Goal: Find specific page/section: Find specific page/section

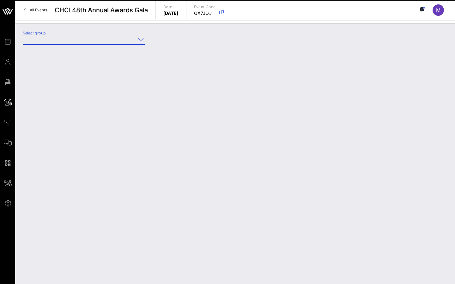
click at [130, 41] on input "Select group" at bounding box center [79, 39] width 113 height 10
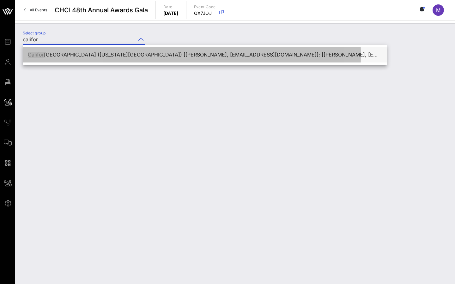
click at [133, 60] on div "[GEOGRAPHIC_DATA] ([US_STATE][GEOGRAPHIC_DATA]) [[PERSON_NAME], [EMAIL_ADDRESS]…" at bounding box center [205, 55] width 354 height 14
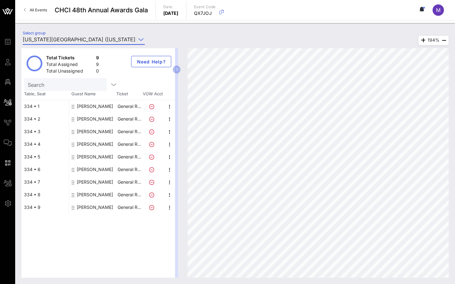
click at [129, 40] on input "[US_STATE][GEOGRAPHIC_DATA] ([US_STATE][GEOGRAPHIC_DATA]) [[PERSON_NAME], [EMAI…" at bounding box center [79, 39] width 113 height 10
type input "[US_STATE][GEOGRAPHIC_DATA] ([US_STATE][GEOGRAPHIC_DATA]) [[PERSON_NAME], [EMAI…"
click at [129, 40] on input "[US_STATE][GEOGRAPHIC_DATA] ([US_STATE][GEOGRAPHIC_DATA]) [[PERSON_NAME], [EMAI…" at bounding box center [79, 39] width 113 height 10
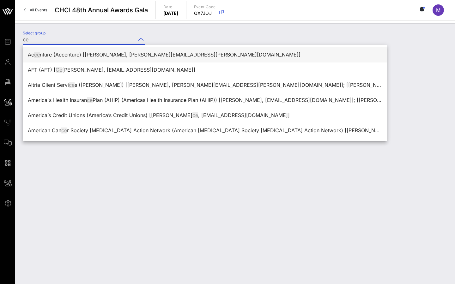
type input "c"
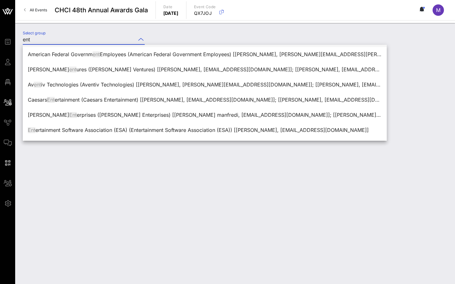
scroll to position [46, 0]
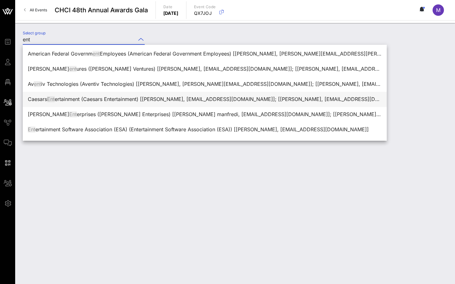
click at [98, 99] on div "Caesars Ent ertainment (Caesars Entertainment) [[PERSON_NAME], [EMAIL_ADDRESS][…" at bounding box center [205, 99] width 354 height 6
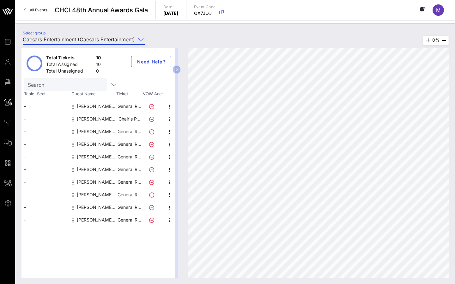
type input "Caesars Entertainment (Caesars Entertainment) [[PERSON_NAME], [EMAIL_ADDRESS][D…"
click at [98, 206] on div "[PERSON_NAME] Caesars Entertainment" at bounding box center [97, 207] width 40 height 13
